Goal: Navigation & Orientation: Find specific page/section

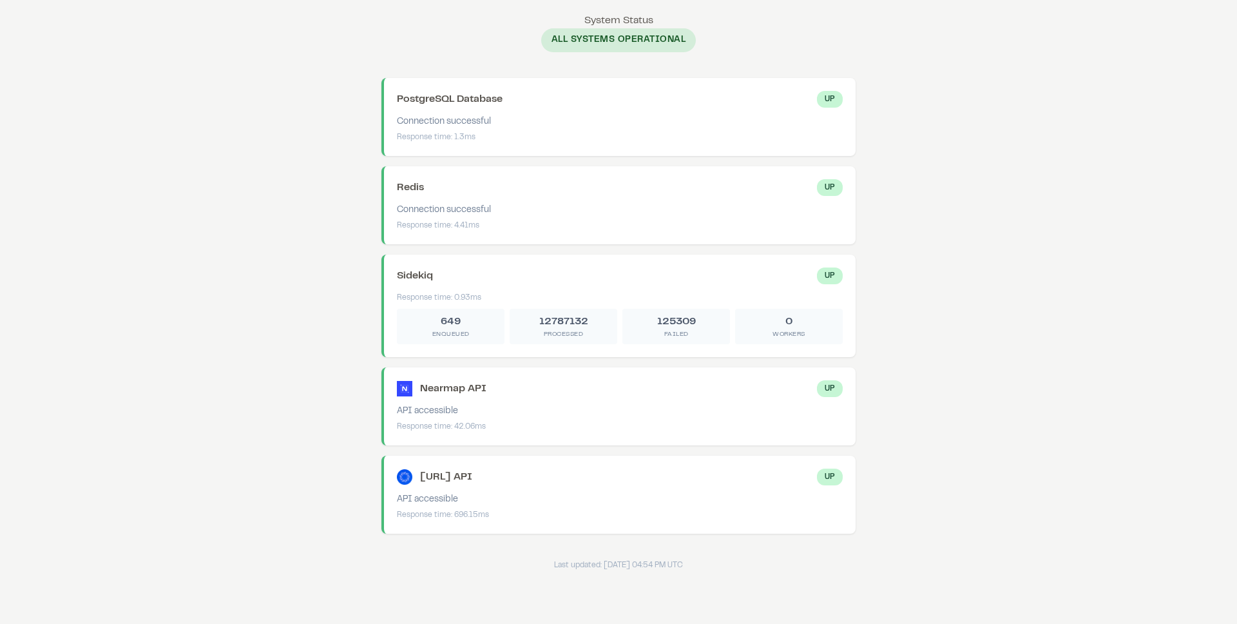
click at [334, 222] on body "System Status System Status All Systems Operational PostgreSQL Database Up Conn…" at bounding box center [618, 292] width 1237 height 584
